Goal: Navigation & Orientation: Find specific page/section

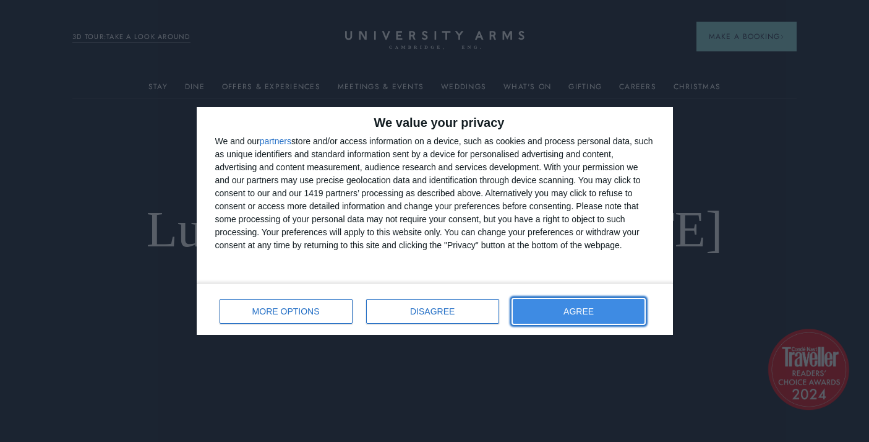
click at [590, 311] on span "AGREE" at bounding box center [579, 311] width 30 height 9
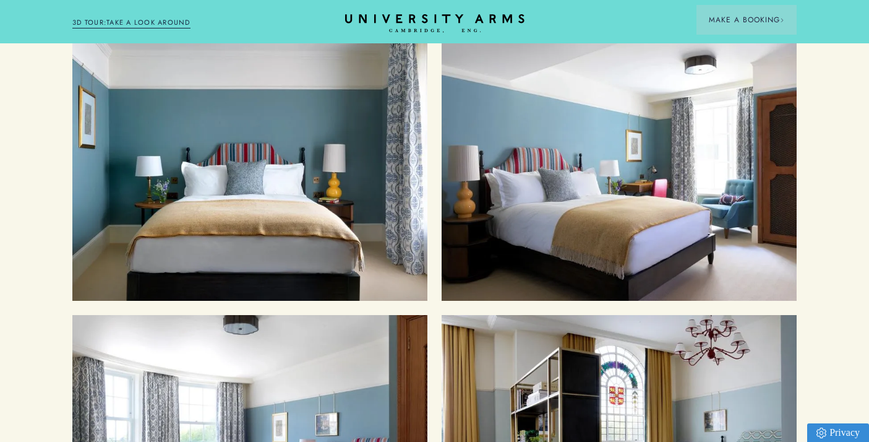
scroll to position [1257, 0]
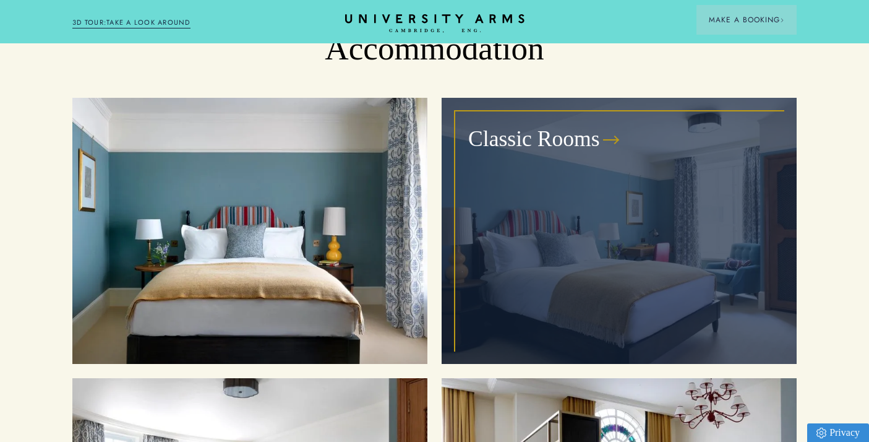
click at [585, 124] on h3 "Classic Rooms" at bounding box center [534, 138] width 132 height 29
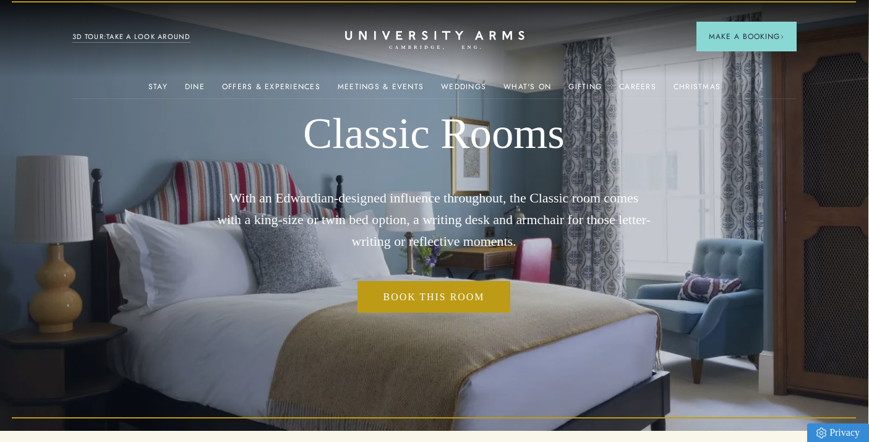
scroll to position [0, 1]
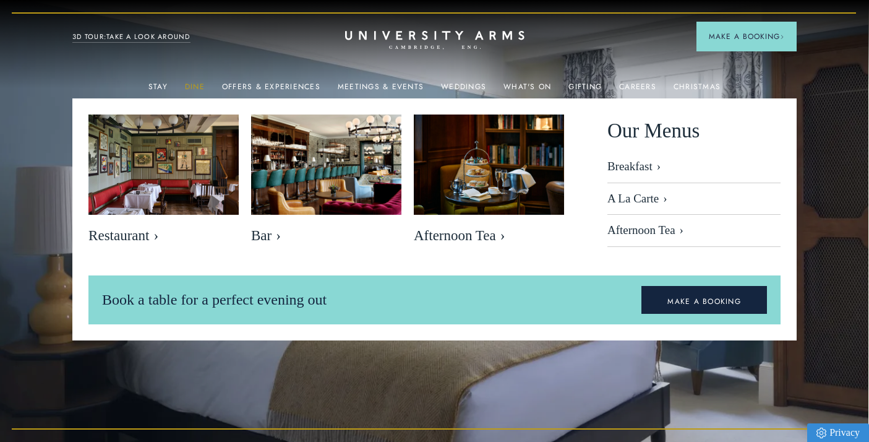
click at [198, 87] on link "Dine" at bounding box center [195, 90] width 20 height 16
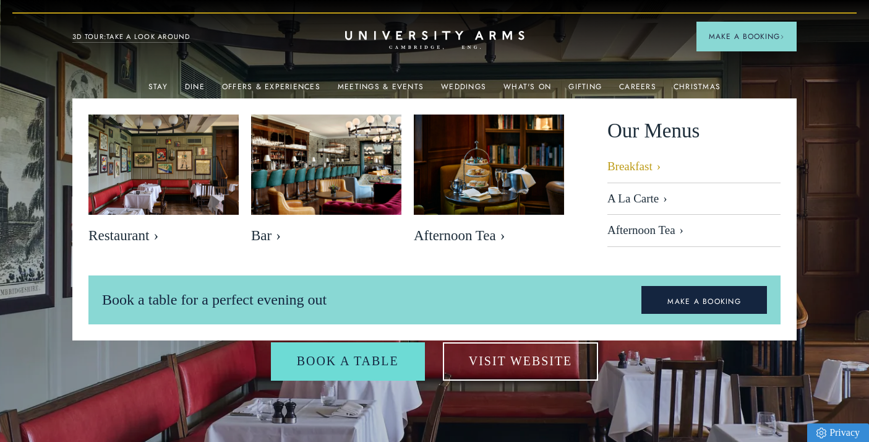
click at [626, 166] on link "Breakfast" at bounding box center [694, 172] width 173 height 24
click at [280, 91] on link "Offers & Experiences" at bounding box center [271, 90] width 98 height 16
